Goal: Browse casually: Explore the website without a specific task or goal

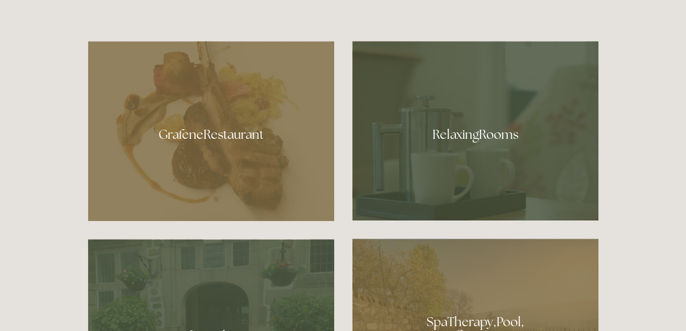
scroll to position [563, 0]
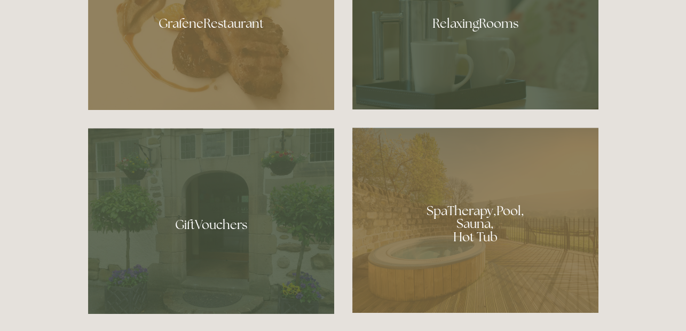
scroll to position [675, 0]
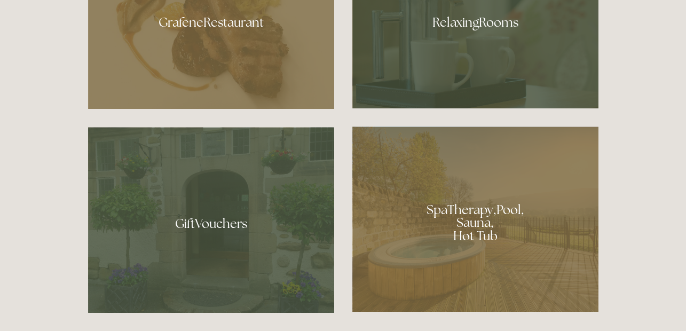
click at [467, 219] on div at bounding box center [475, 219] width 246 height 185
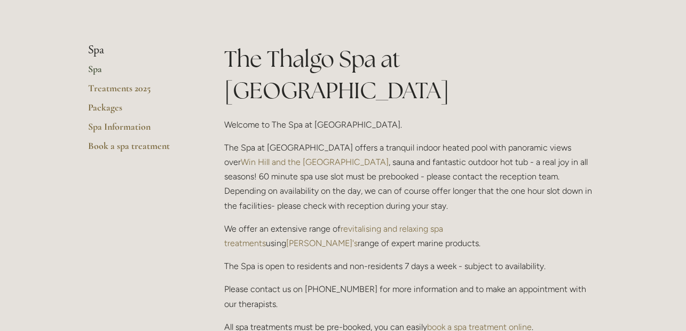
scroll to position [224, 0]
click at [102, 104] on link "Packages" at bounding box center [139, 110] width 102 height 19
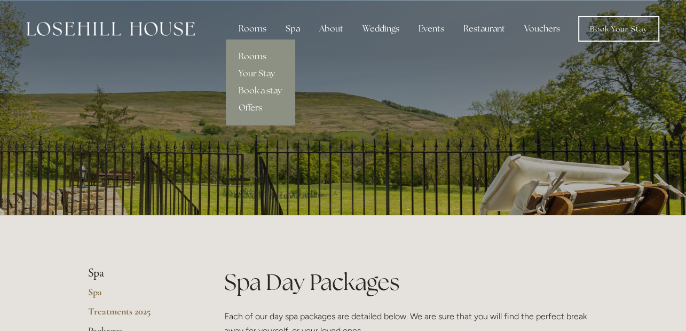
click at [250, 112] on link "Offers" at bounding box center [260, 107] width 69 height 17
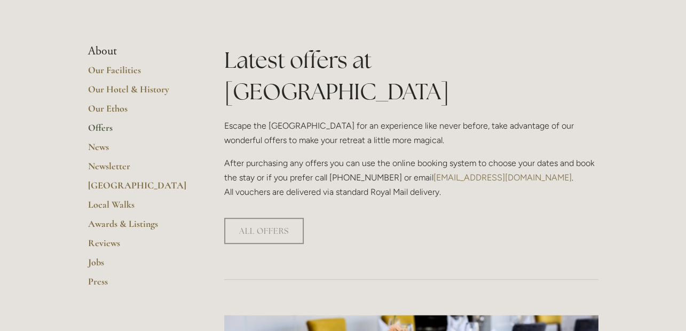
scroll to position [223, 0]
click at [114, 88] on link "Our Hotel & History" at bounding box center [139, 92] width 102 height 19
